Goal: Task Accomplishment & Management: Complete application form

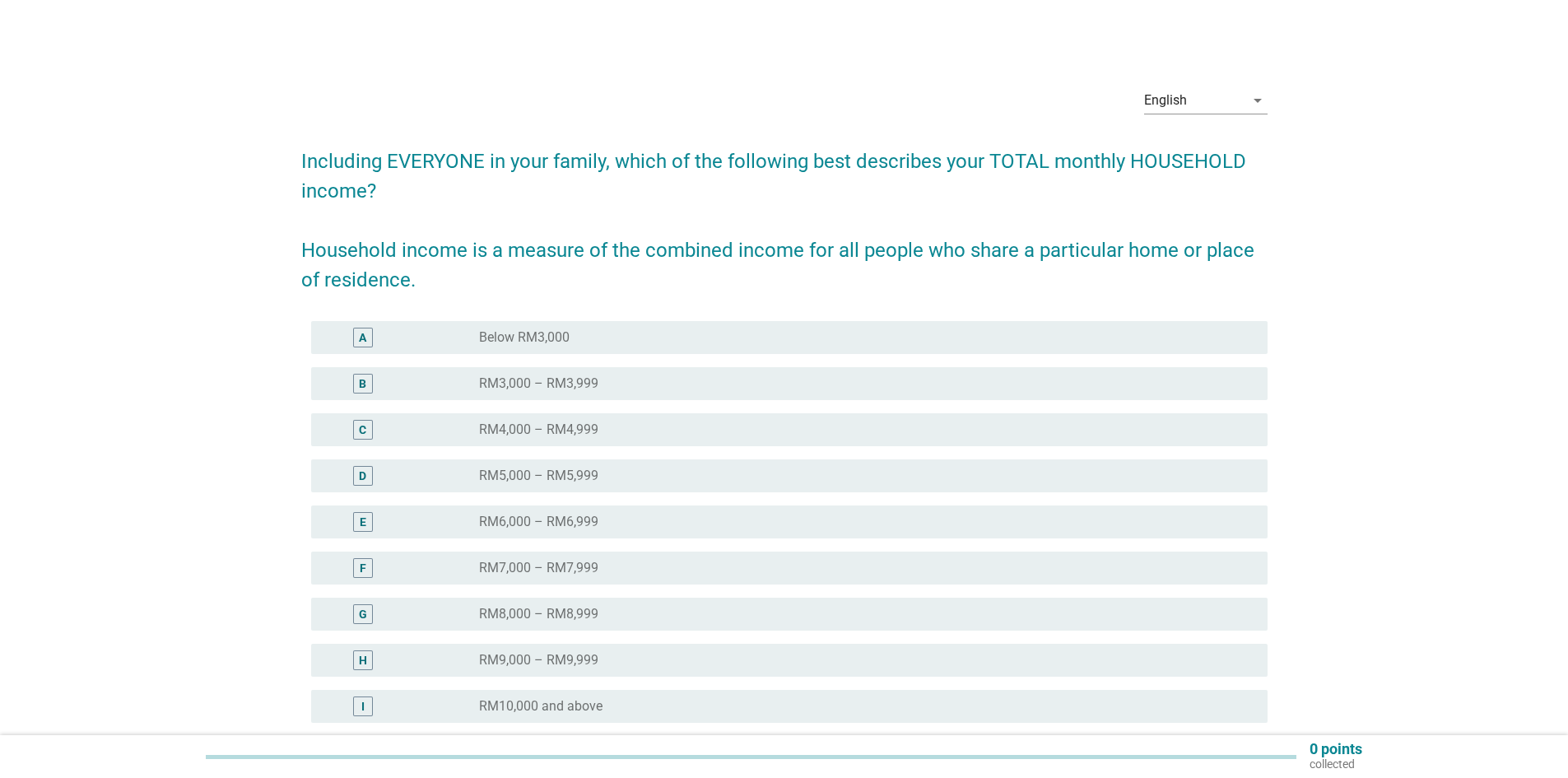
click at [634, 561] on div "radio_button_unchecked RM7,000 – RM7,999" at bounding box center [859, 568] width 762 height 16
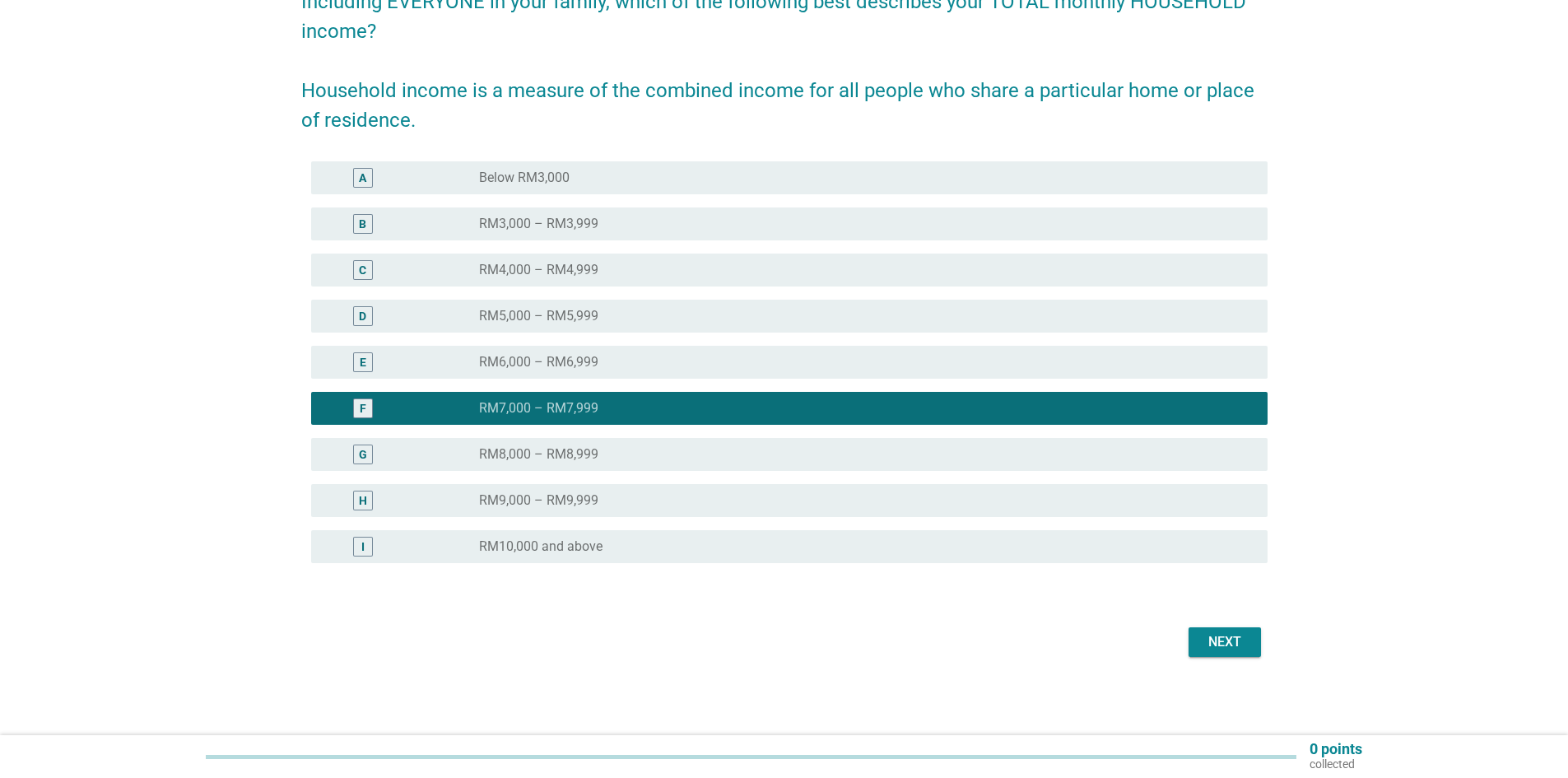
scroll to position [160, 0]
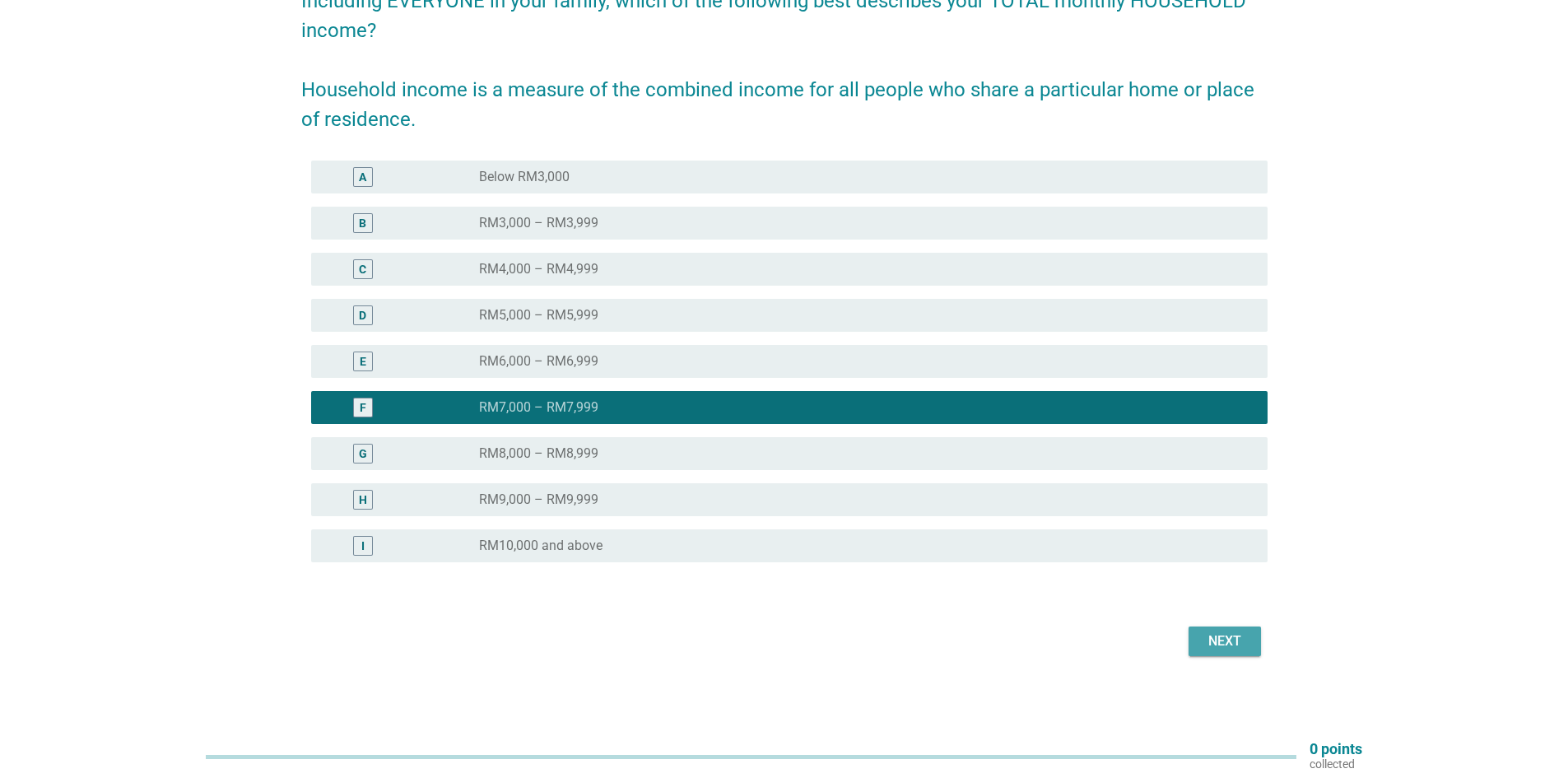
click at [1245, 638] on div "Next" at bounding box center [1225, 641] width 46 height 20
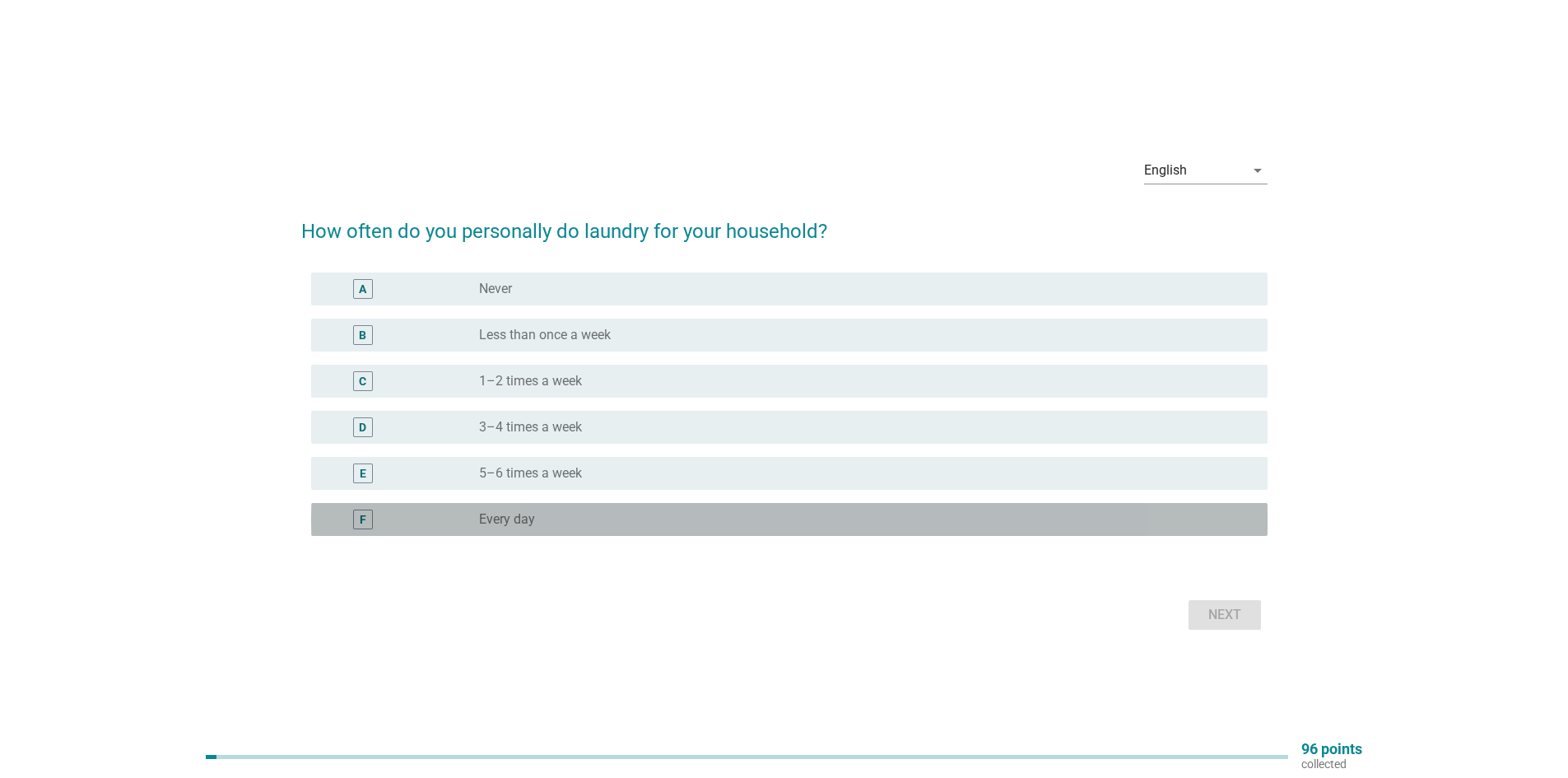
click at [543, 527] on div "radio_button_unchecked Every day" at bounding box center [859, 520] width 762 height 16
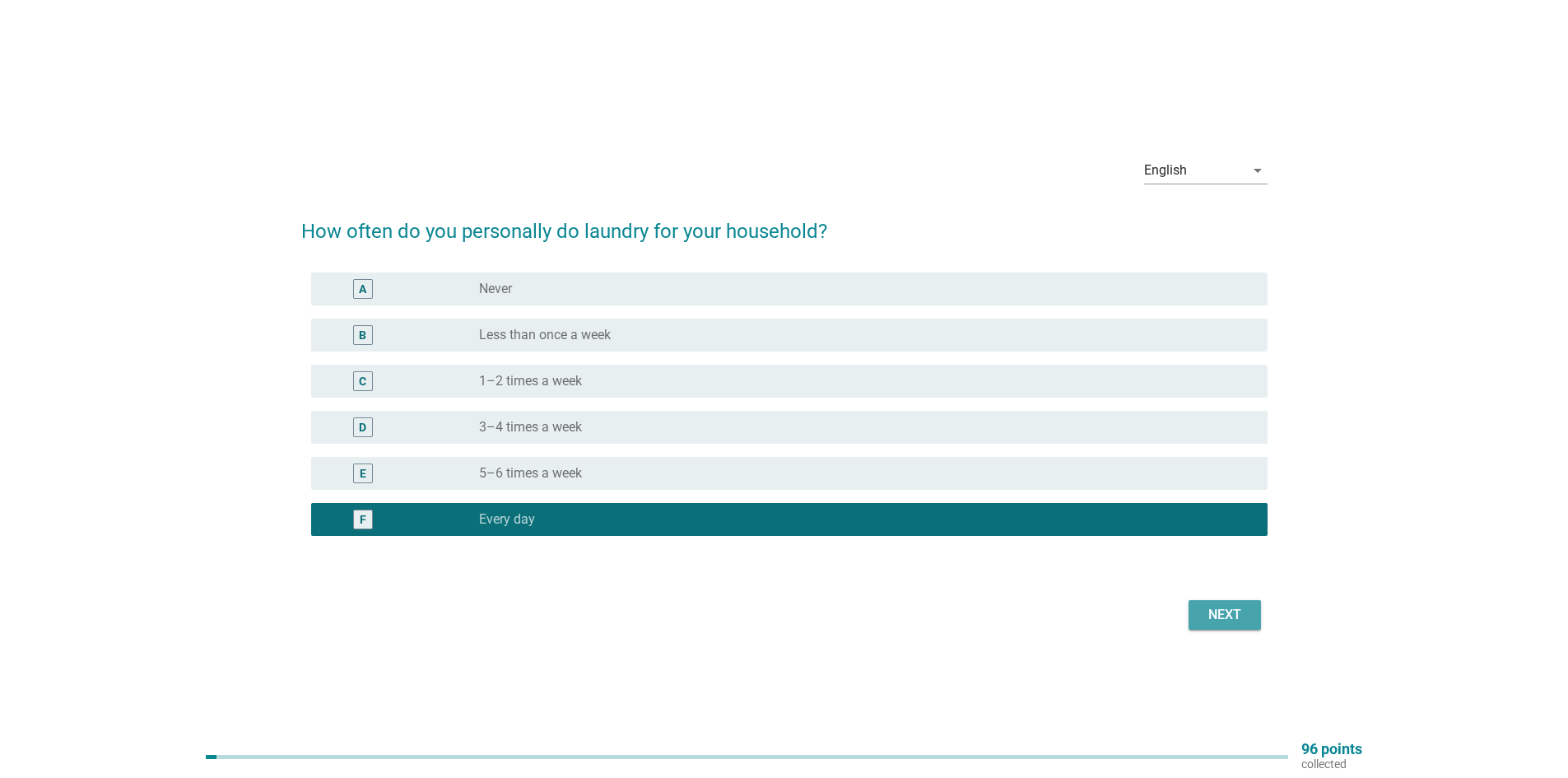
click at [1224, 628] on button "Next" at bounding box center [1225, 615] width 72 height 29
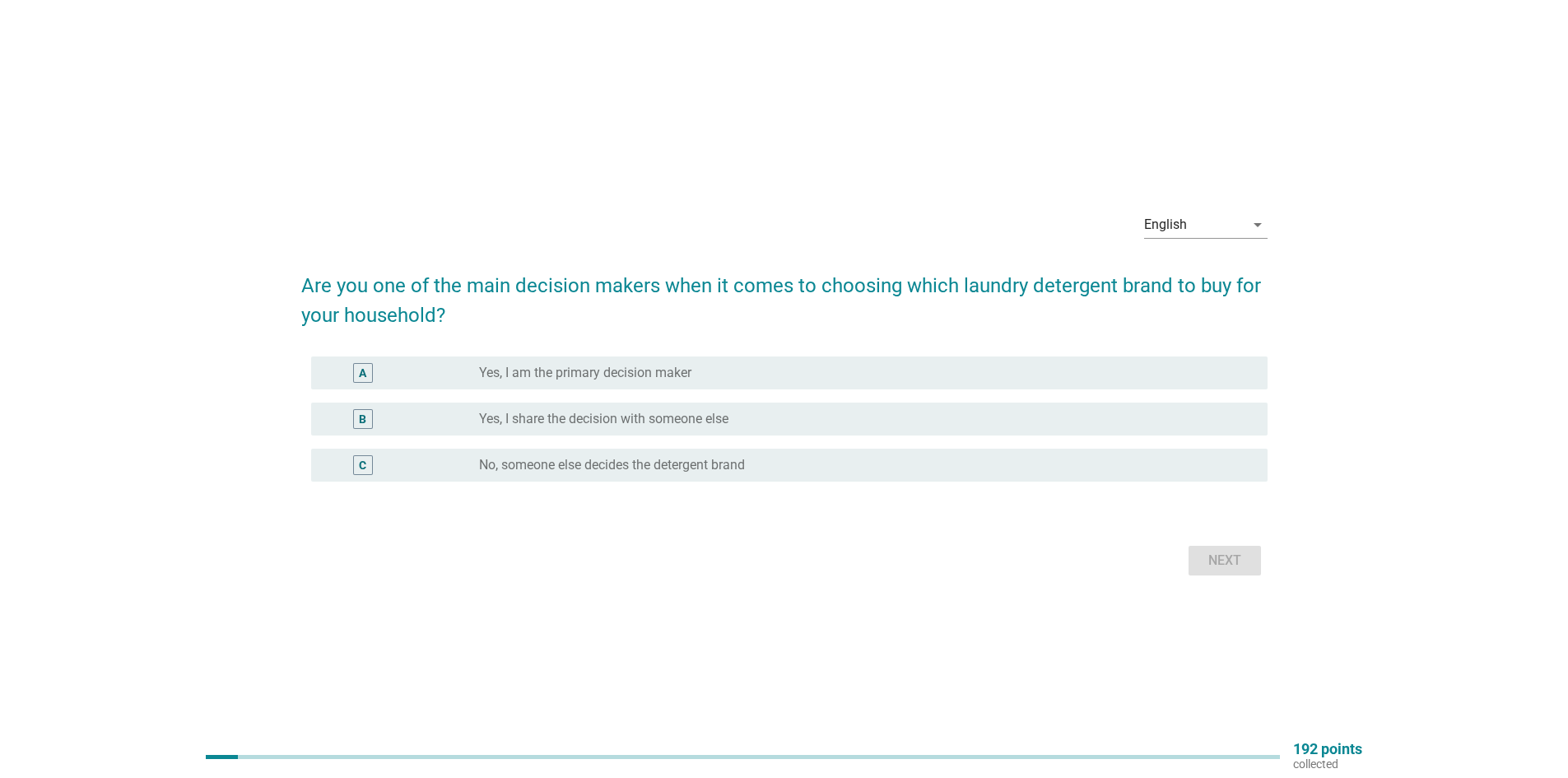
click at [687, 374] on label "Yes, I am the primary decision maker" at bounding box center [585, 373] width 213 height 16
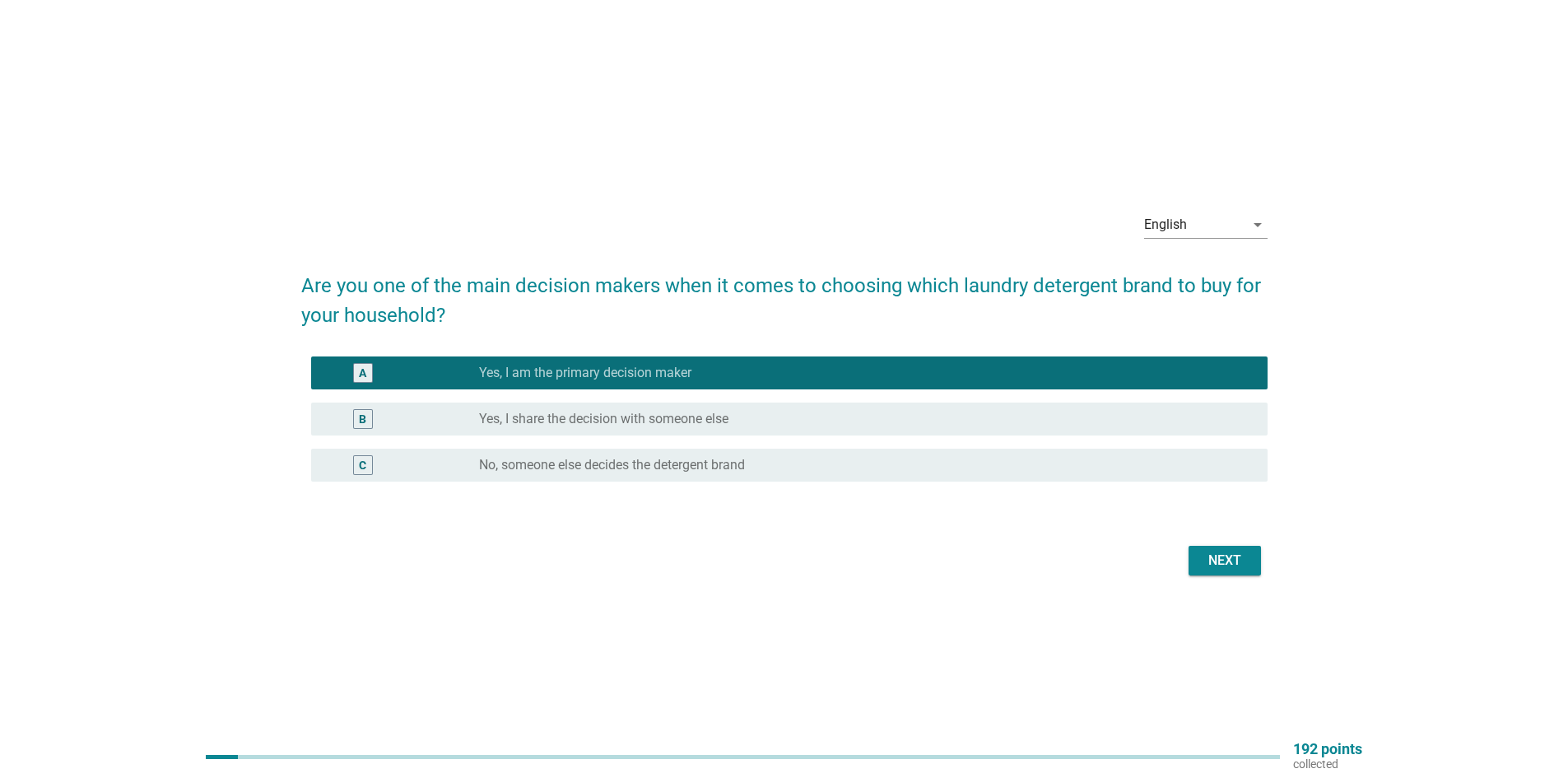
click at [1244, 563] on div "Next" at bounding box center [1225, 561] width 46 height 20
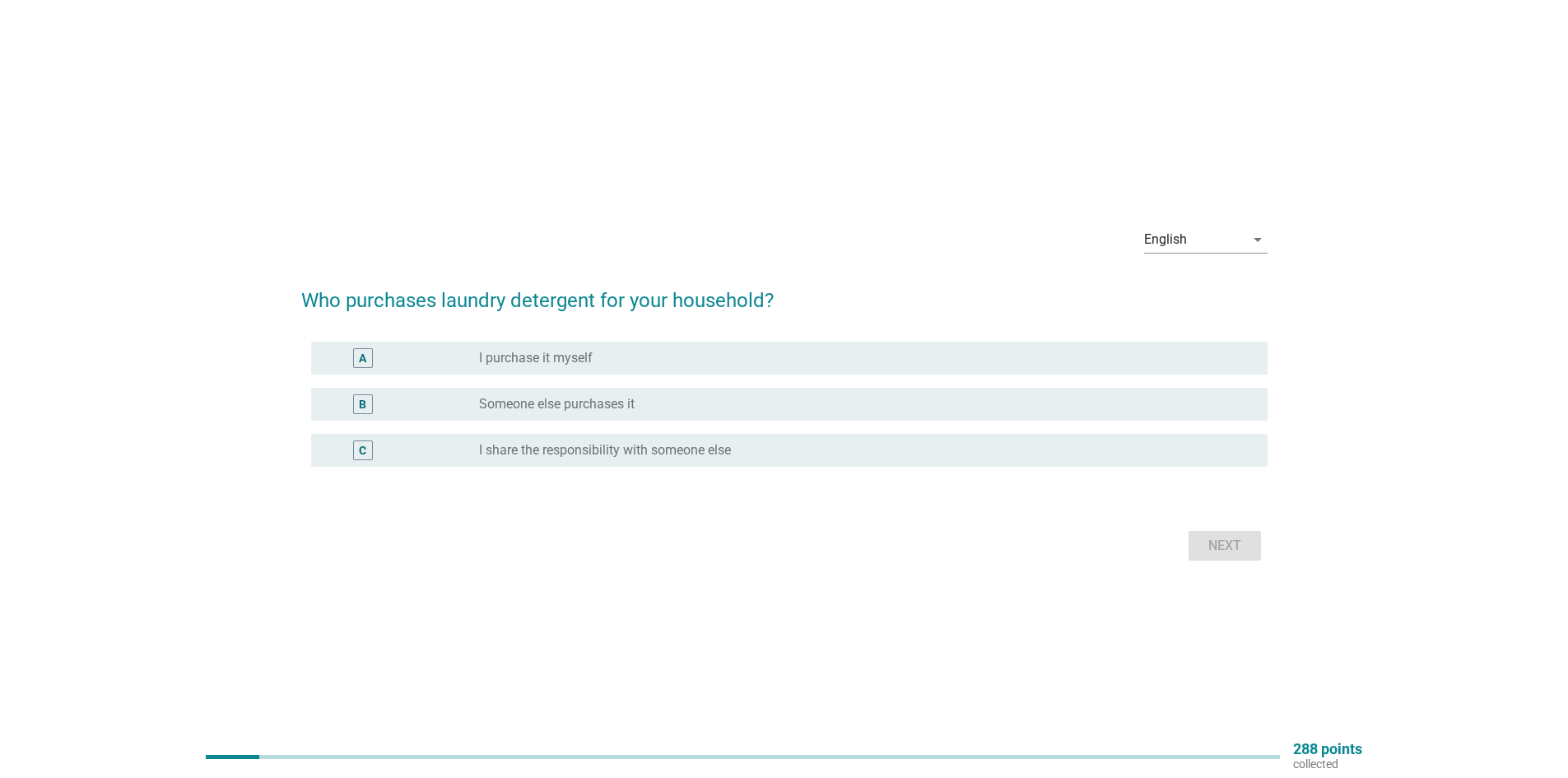
click at [621, 360] on div "radio_button_unchecked I purchase it myself" at bounding box center [859, 358] width 762 height 16
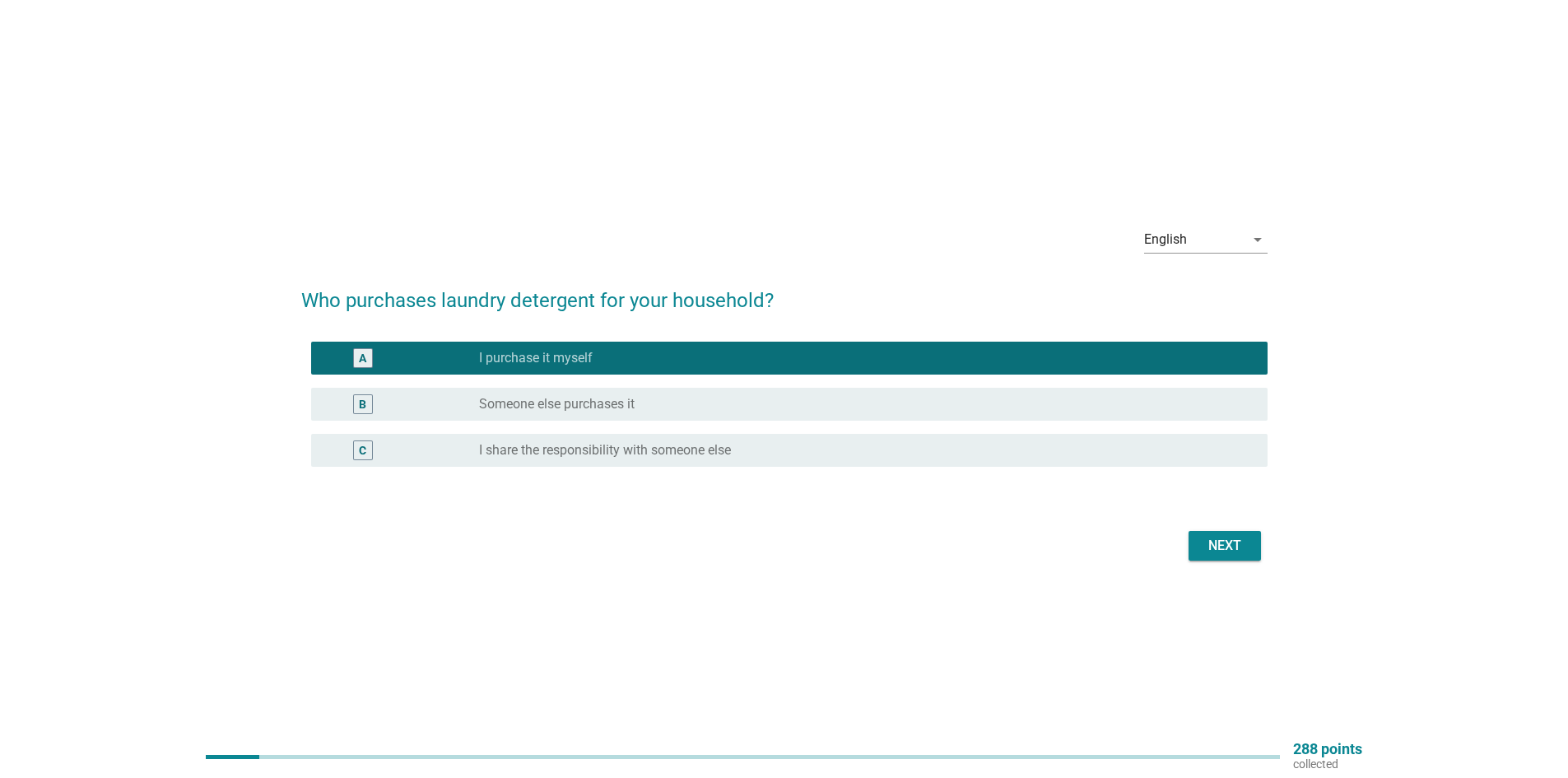
click at [1216, 539] on div "Next" at bounding box center [1225, 545] width 46 height 20
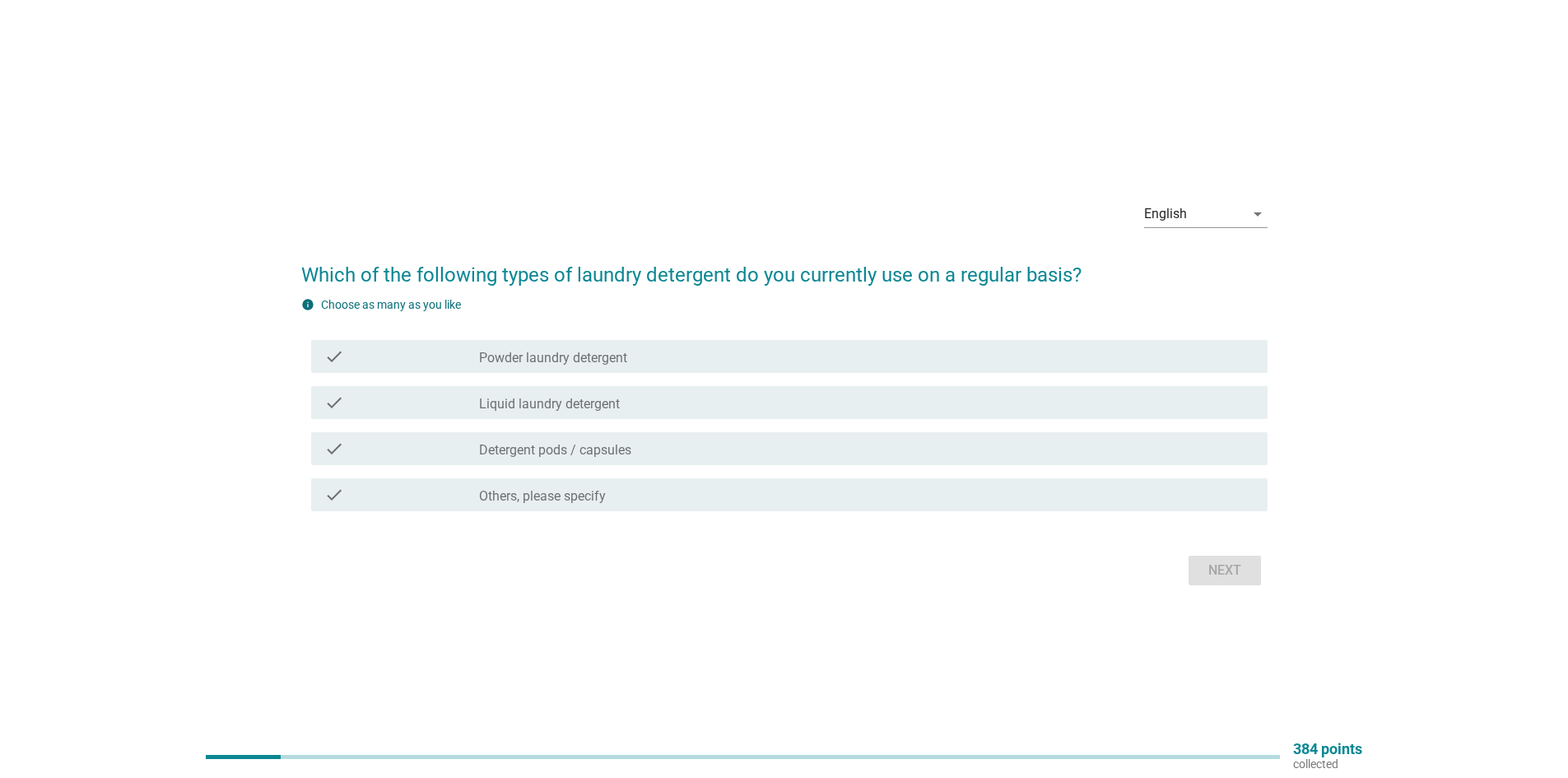
click at [647, 402] on div "check_box_outline_blank Liquid laundry detergent" at bounding box center [866, 402] width 776 height 20
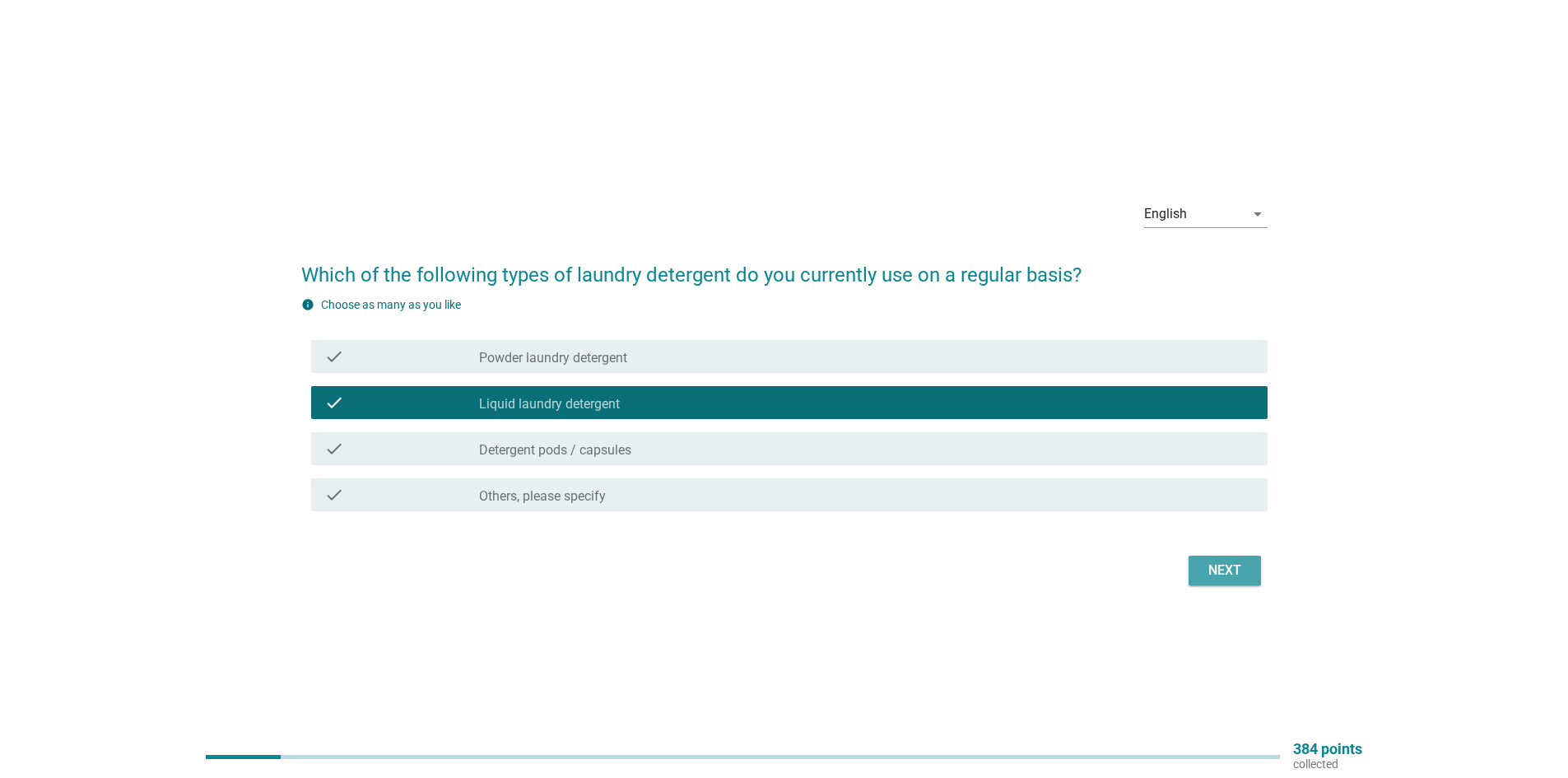
click at [1209, 569] on div "Next" at bounding box center [1225, 570] width 46 height 20
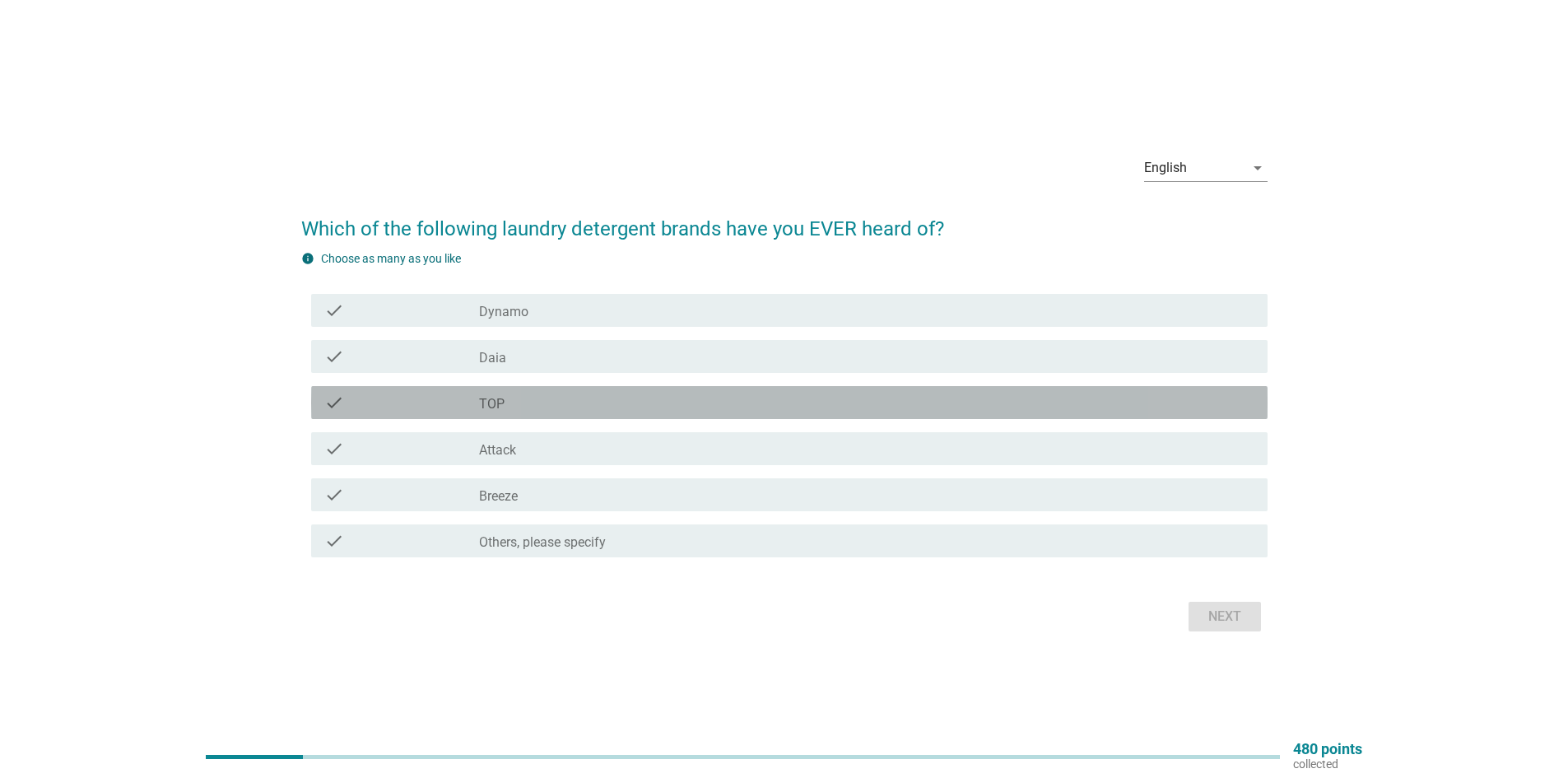
click at [518, 400] on div "check_box_outline_blank TOP" at bounding box center [866, 402] width 776 height 20
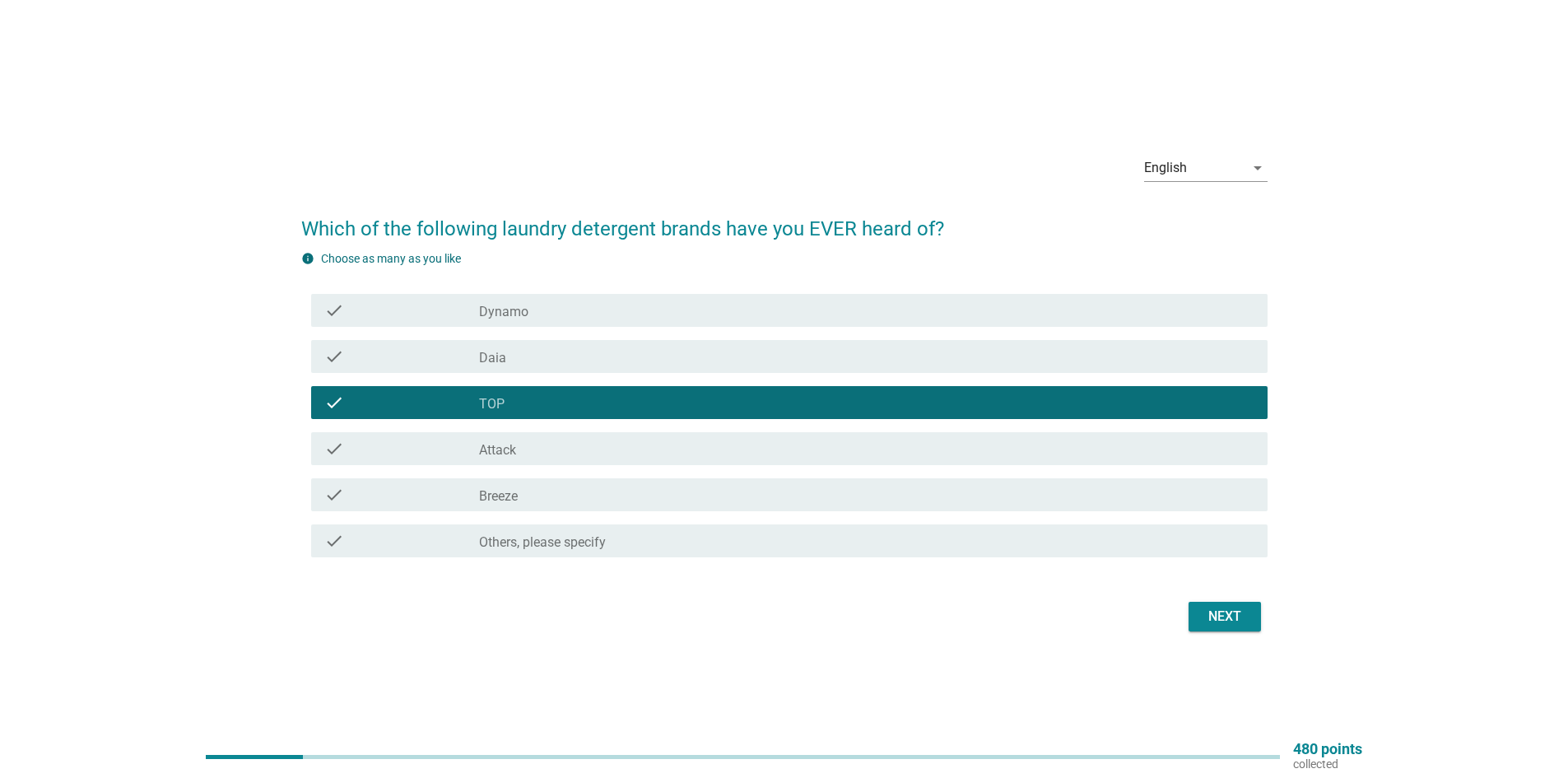
click at [1222, 613] on div "Next" at bounding box center [1225, 617] width 46 height 20
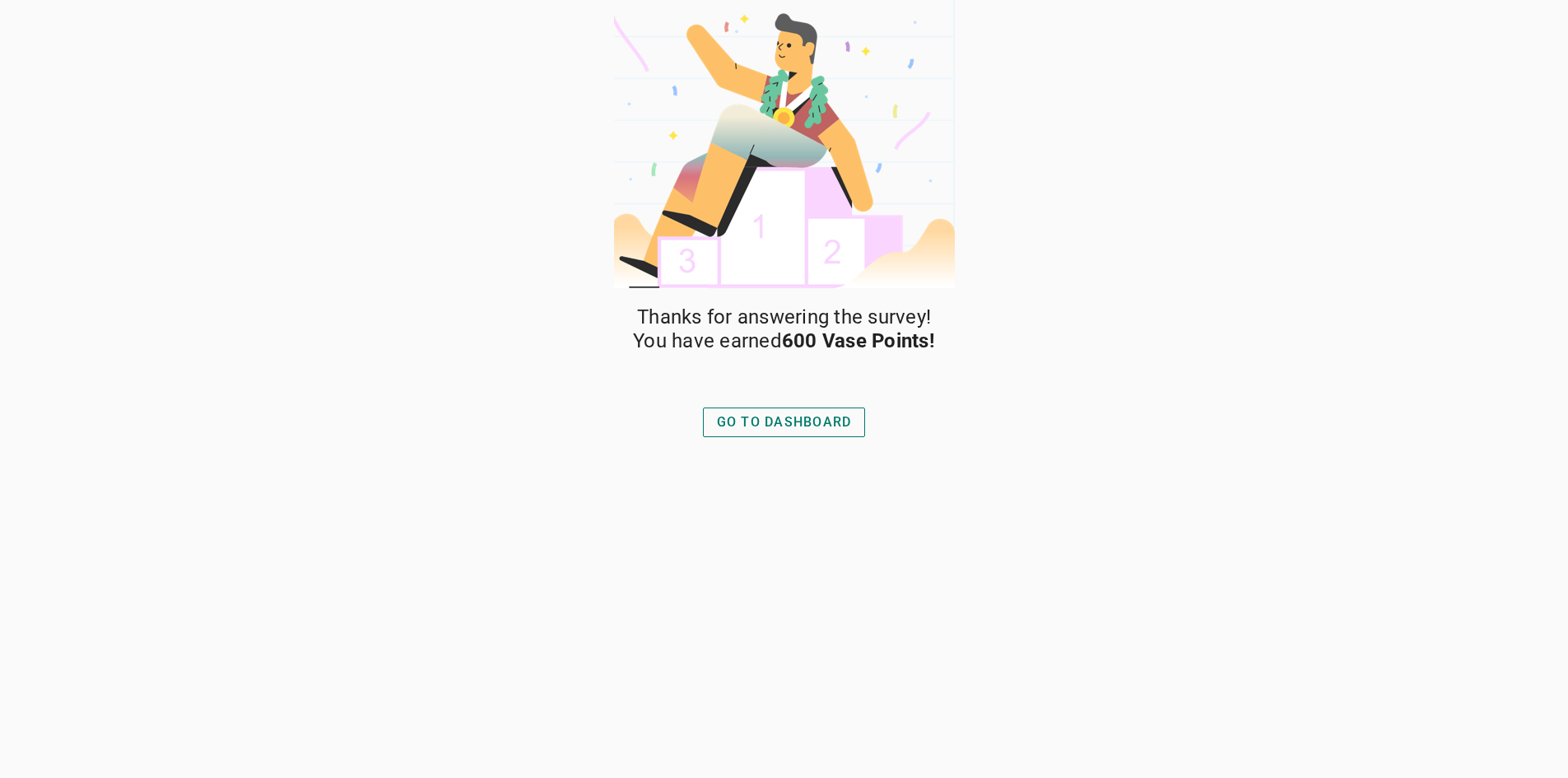
click at [797, 420] on div "GO TO DASHBOARD" at bounding box center [784, 422] width 135 height 20
